Goal: Task Accomplishment & Management: Use online tool/utility

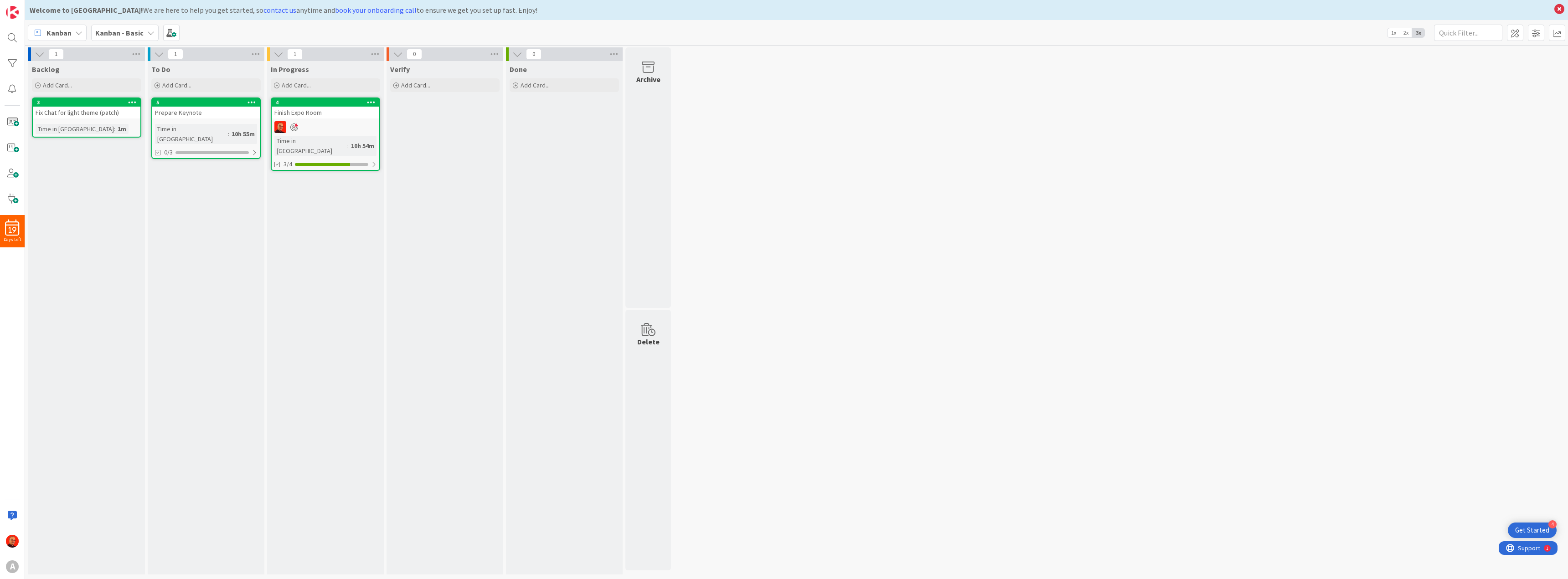
drag, startPoint x: 0, startPoint y: 0, endPoint x: 318, endPoint y: 117, distance: 338.8
click at [318, 117] on div "Finish Expo Room" at bounding box center [325, 112] width 108 height 12
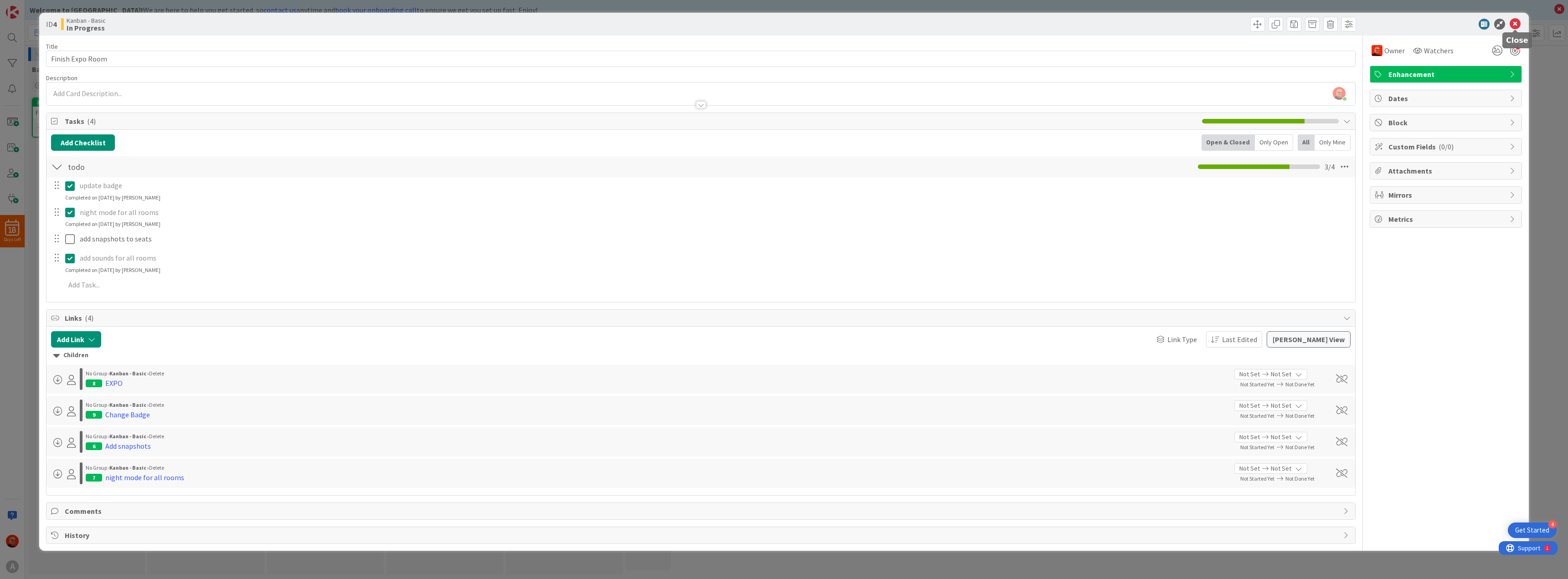
click at [1515, 23] on icon at bounding box center [1515, 24] width 11 height 11
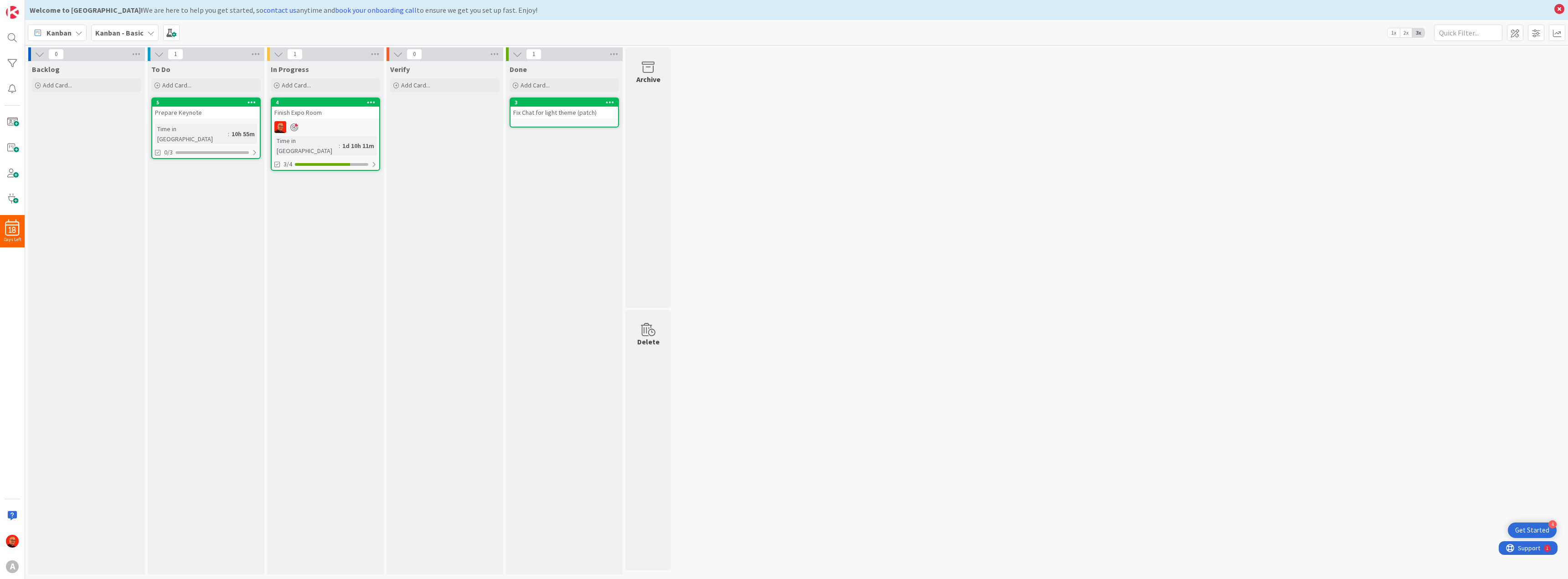
click at [316, 114] on div "Finish Expo Room" at bounding box center [325, 112] width 108 height 12
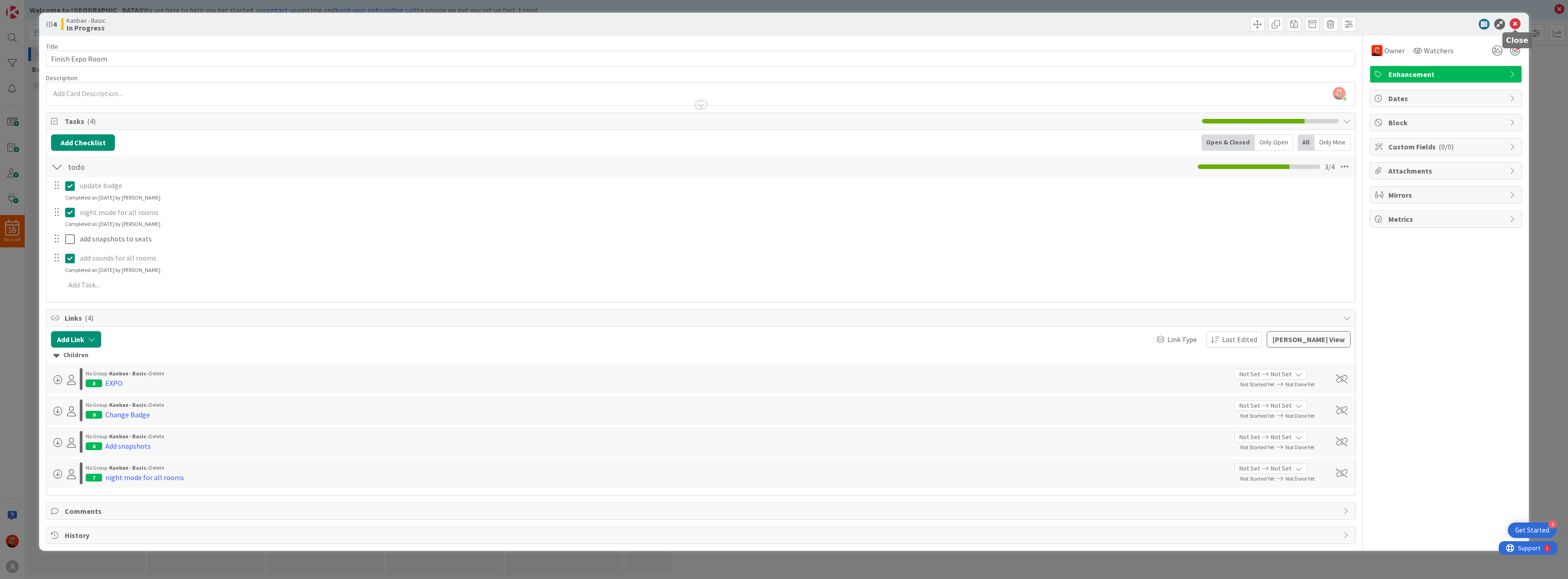
click at [1516, 24] on icon at bounding box center [1515, 24] width 11 height 11
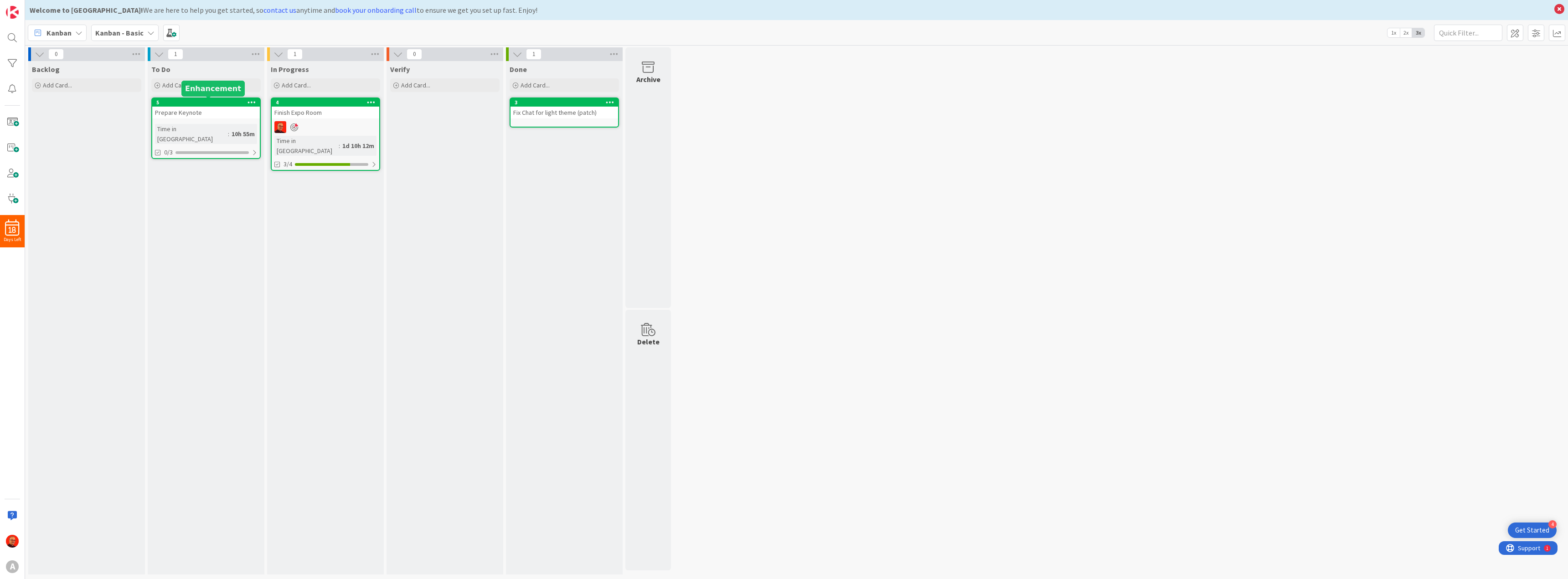
click at [194, 105] on div "5" at bounding box center [208, 102] width 103 height 6
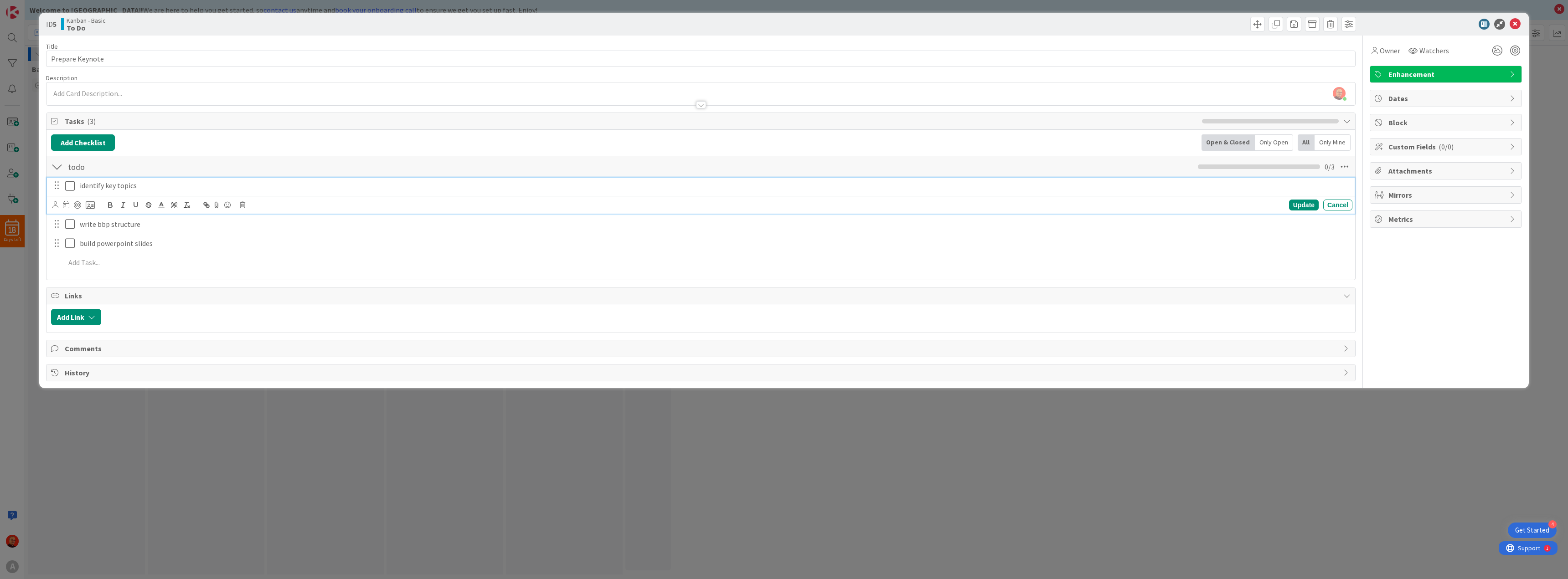
click at [68, 185] on icon at bounding box center [70, 186] width 10 height 11
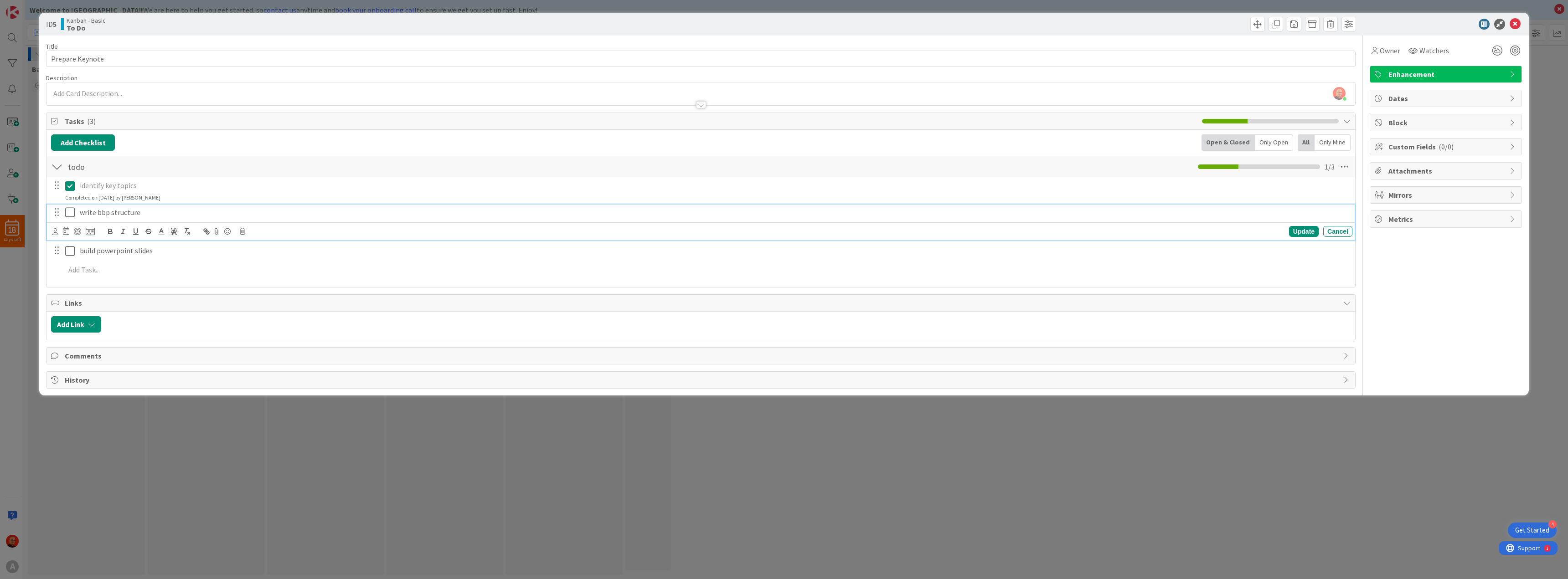
click at [71, 214] on icon at bounding box center [70, 212] width 10 height 11
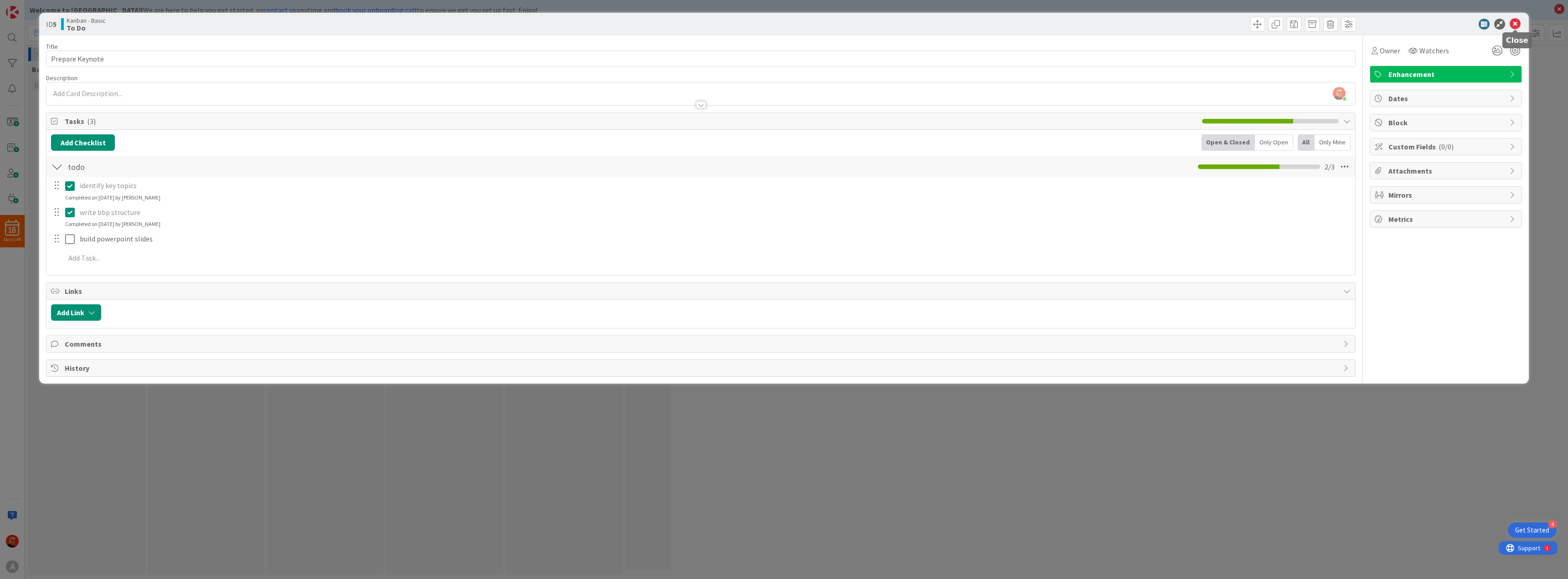
click at [1511, 25] on icon at bounding box center [1515, 24] width 11 height 11
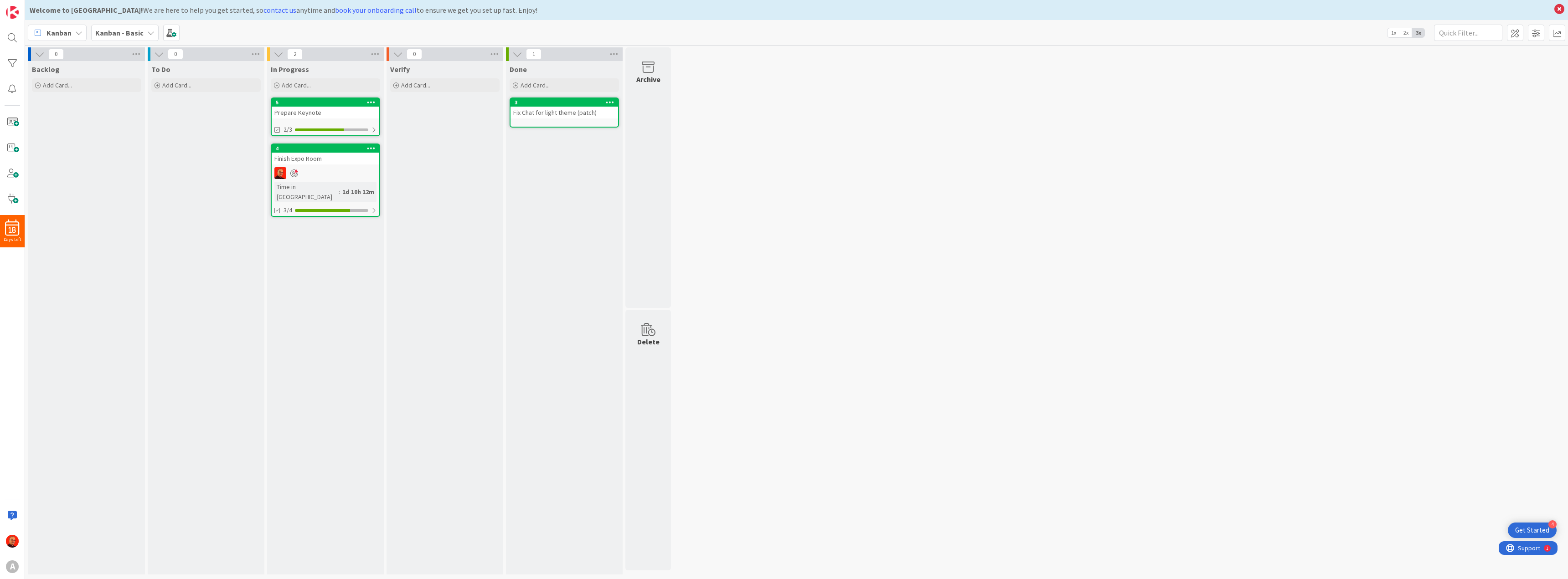
click at [855, 212] on div "0 Backlog Add Card... Template Not Set Title 0 / 128 Label Enhancement Enhancem…" at bounding box center [796, 313] width 1539 height 532
click at [805, 217] on div "0 Backlog Add Card... Template Not Set Title 0 / 128 Label Enhancement Enhancem…" at bounding box center [796, 313] width 1539 height 532
